Goal: Task Accomplishment & Management: Manage account settings

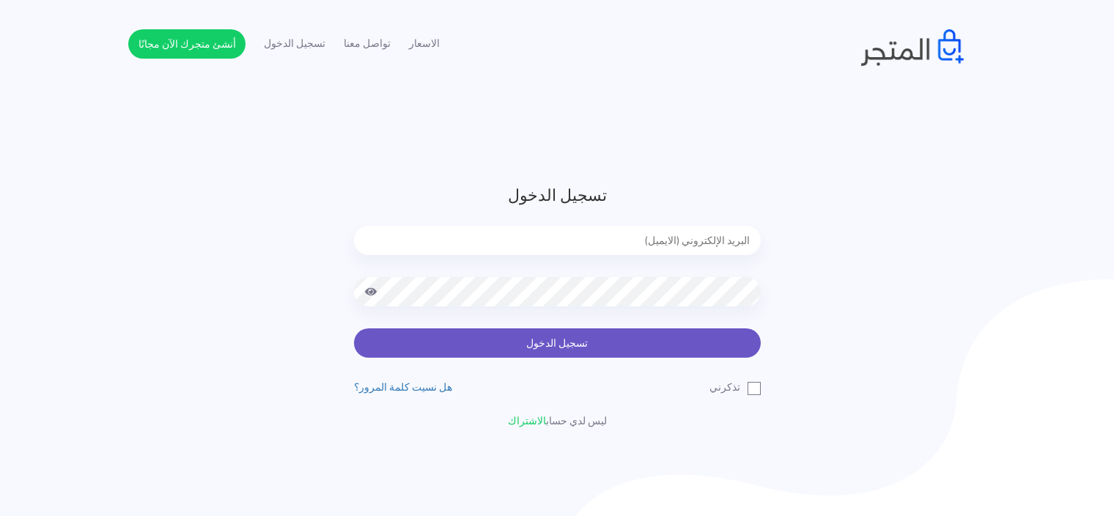
type input "[EMAIL_ADDRESS][DOMAIN_NAME]"
click at [586, 349] on button "تسجيل الدخول" at bounding box center [557, 342] width 407 height 29
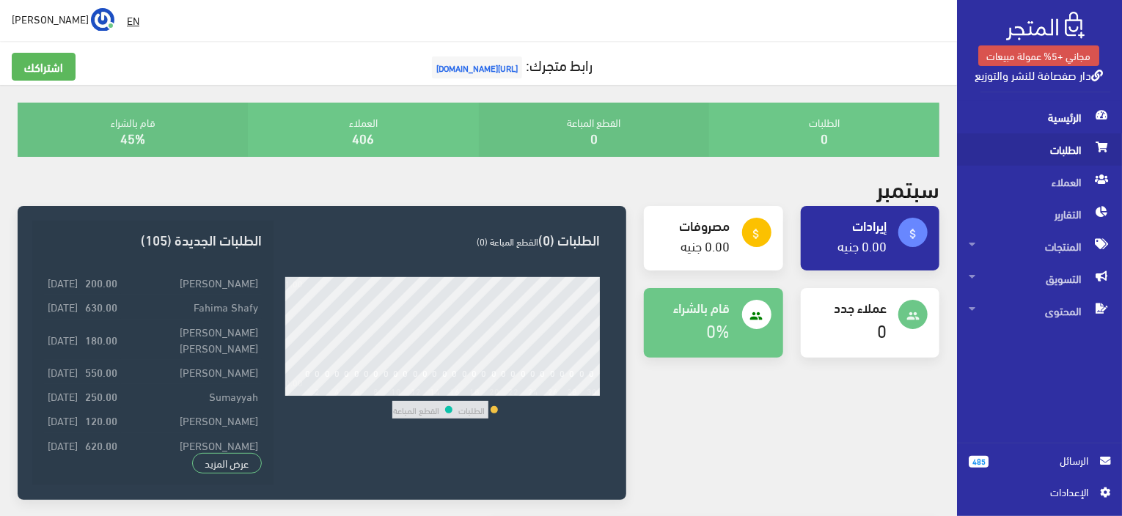
click at [1065, 158] on span "الطلبات" at bounding box center [1040, 149] width 142 height 32
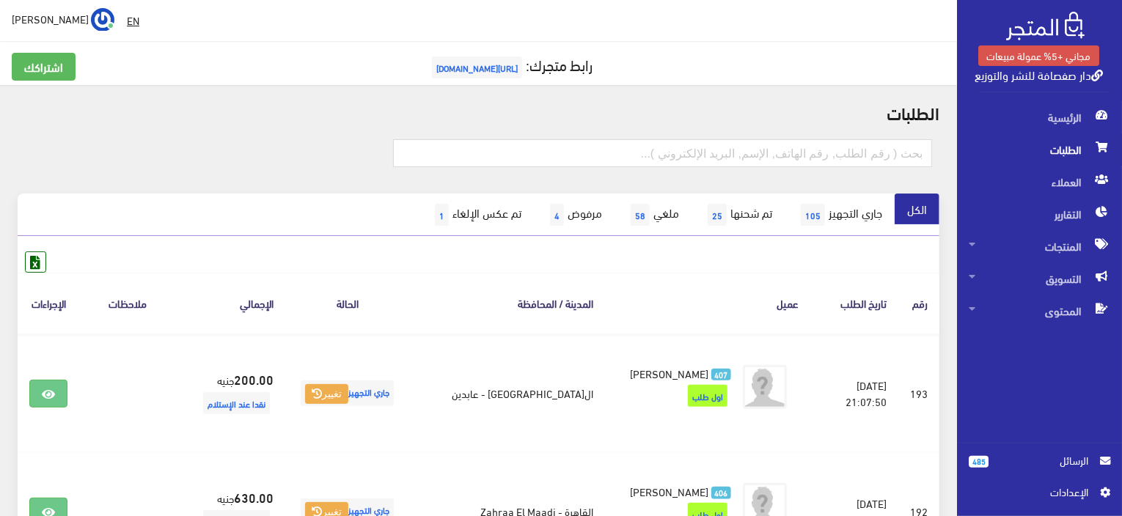
click at [940, 143] on div at bounding box center [632, 159] width 617 height 40
click at [938, 144] on div at bounding box center [632, 159] width 617 height 40
